Goal: Obtain resource: Obtain resource

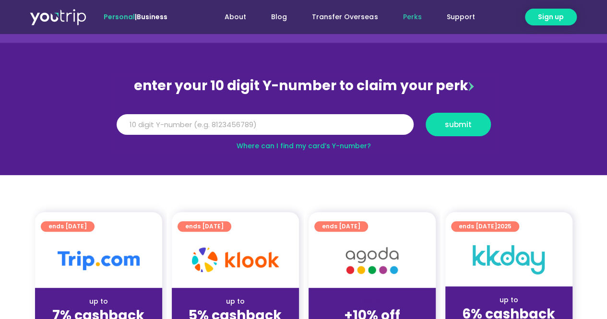
scroll to position [48, 0]
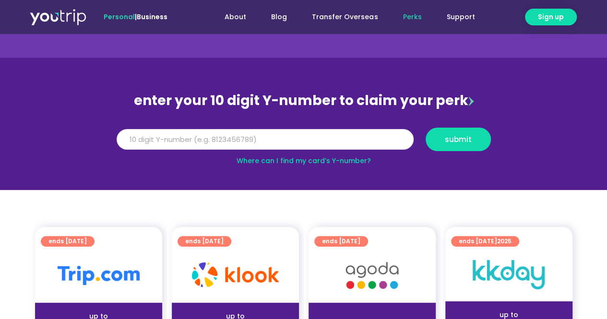
click at [148, 145] on input "Y Number" at bounding box center [265, 139] width 297 height 21
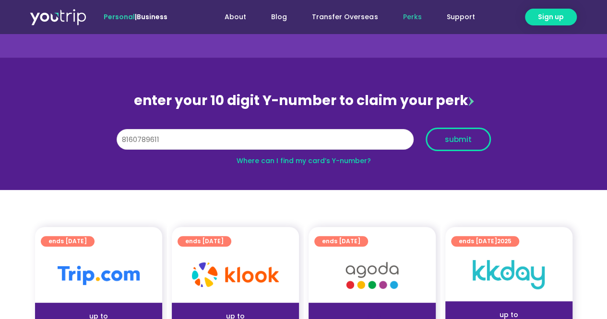
type input "8160789611"
click at [451, 138] on span "submit" at bounding box center [458, 139] width 27 height 7
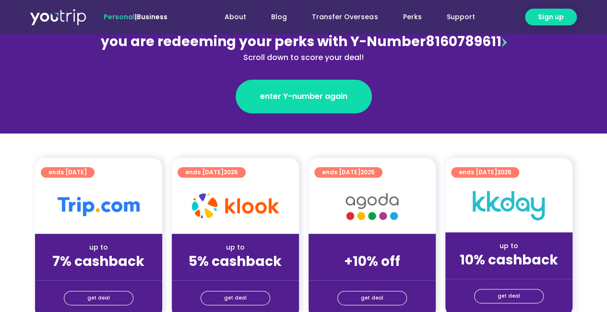
scroll to position [144, 0]
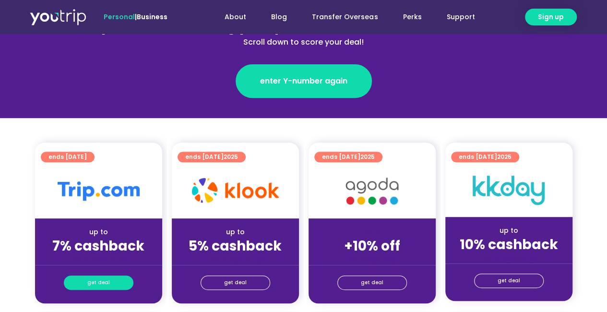
click at [96, 285] on span "get deal" at bounding box center [98, 282] width 23 height 13
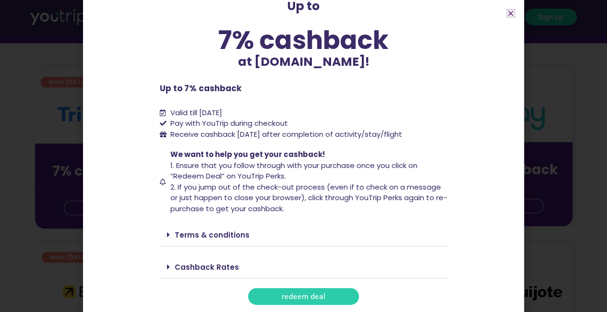
scroll to position [288, 0]
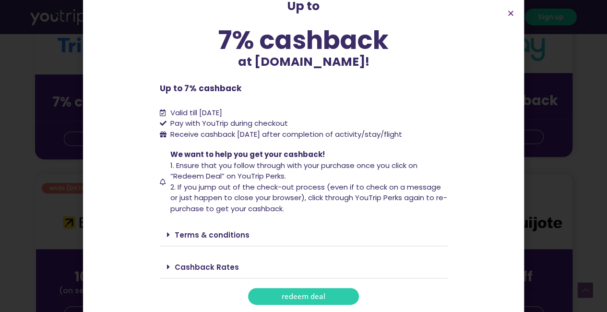
click at [294, 299] on span "redeem deal" at bounding box center [304, 296] width 44 height 7
